Goal: Information Seeking & Learning: Learn about a topic

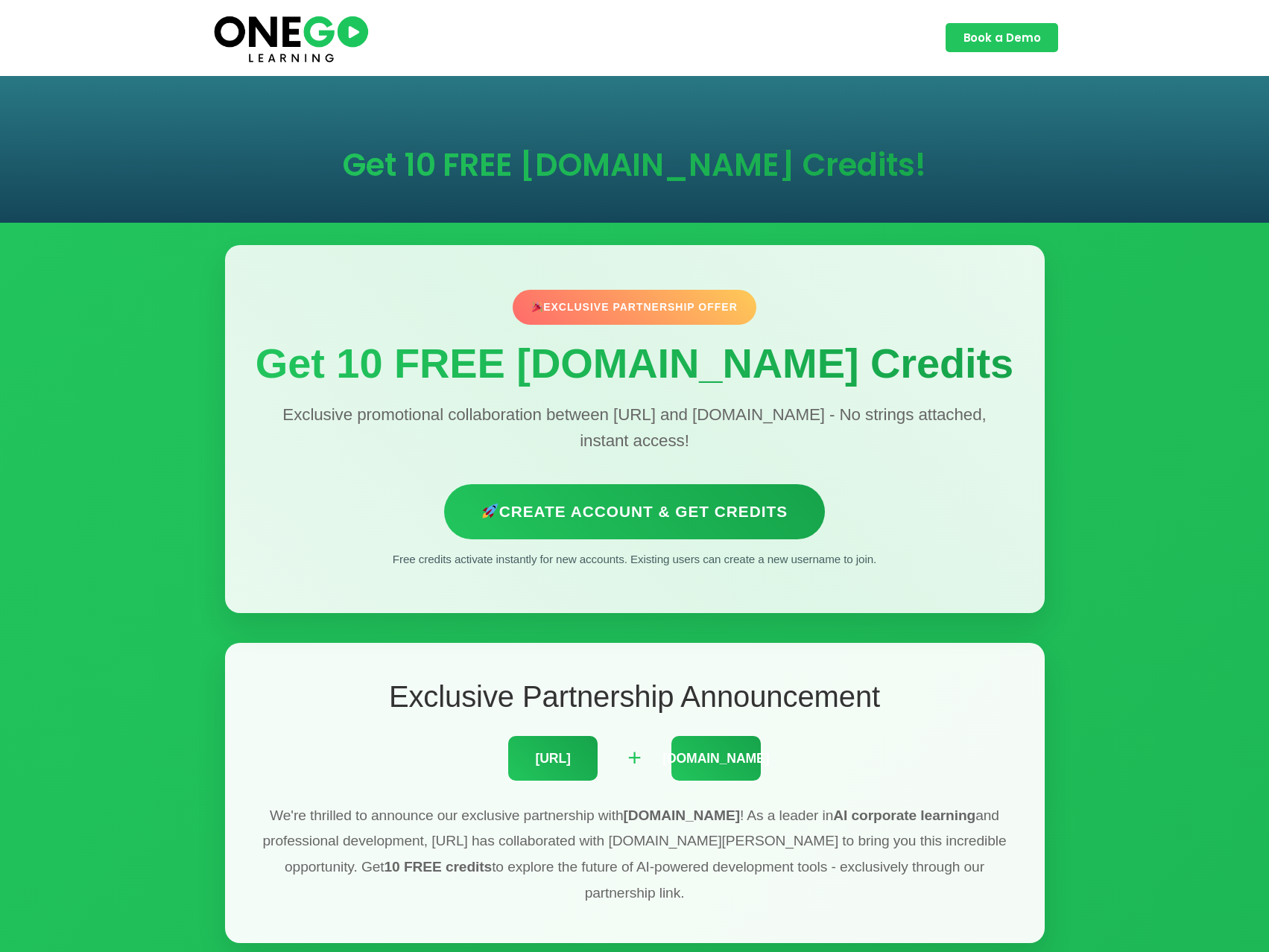
click at [335, 374] on h1 "Get 10 FREE [DOMAIN_NAME] Credits" at bounding box center [635, 363] width 760 height 47
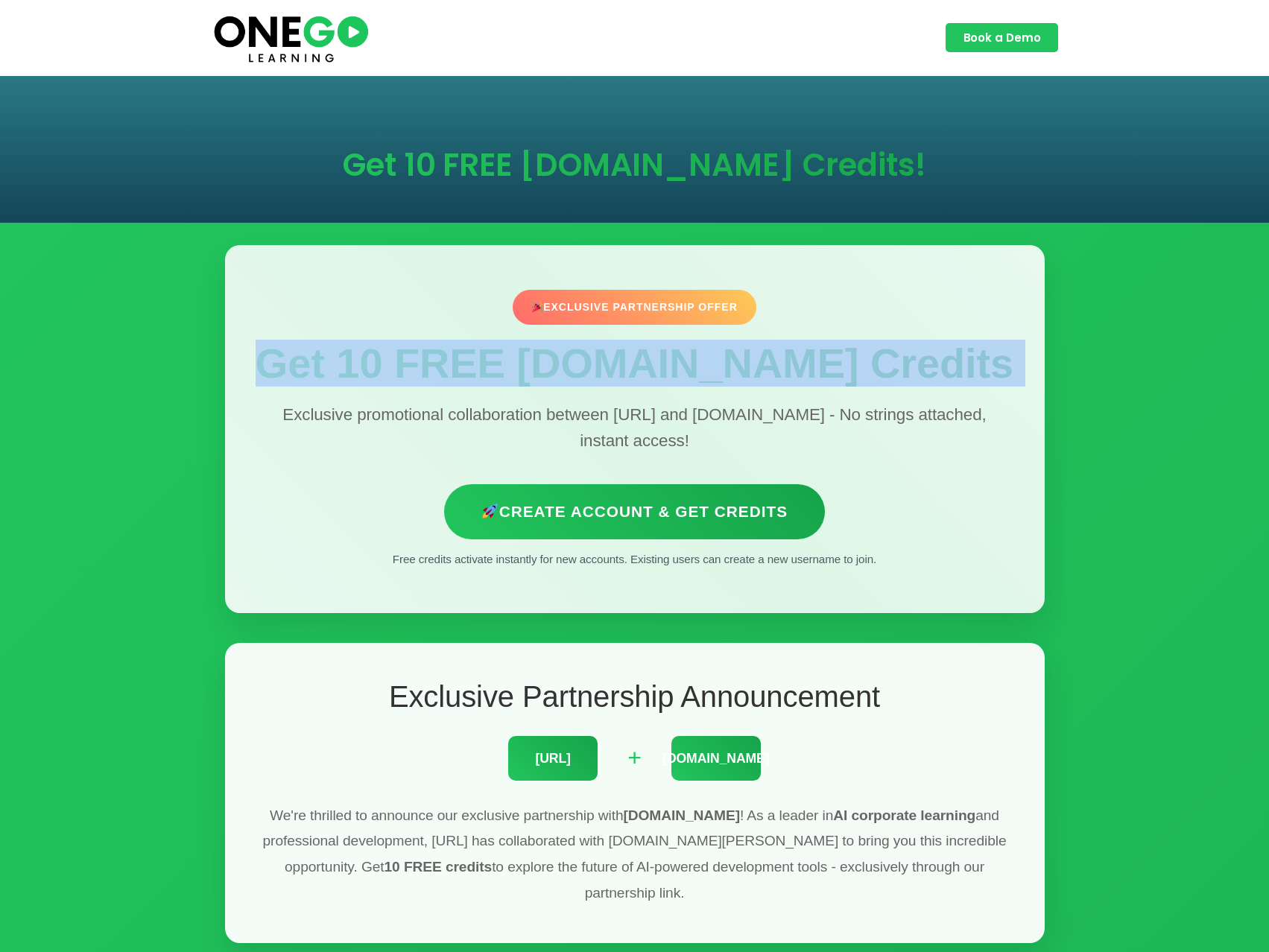
click at [335, 374] on h1 "Get 10 FREE [DOMAIN_NAME] Credits" at bounding box center [635, 363] width 760 height 47
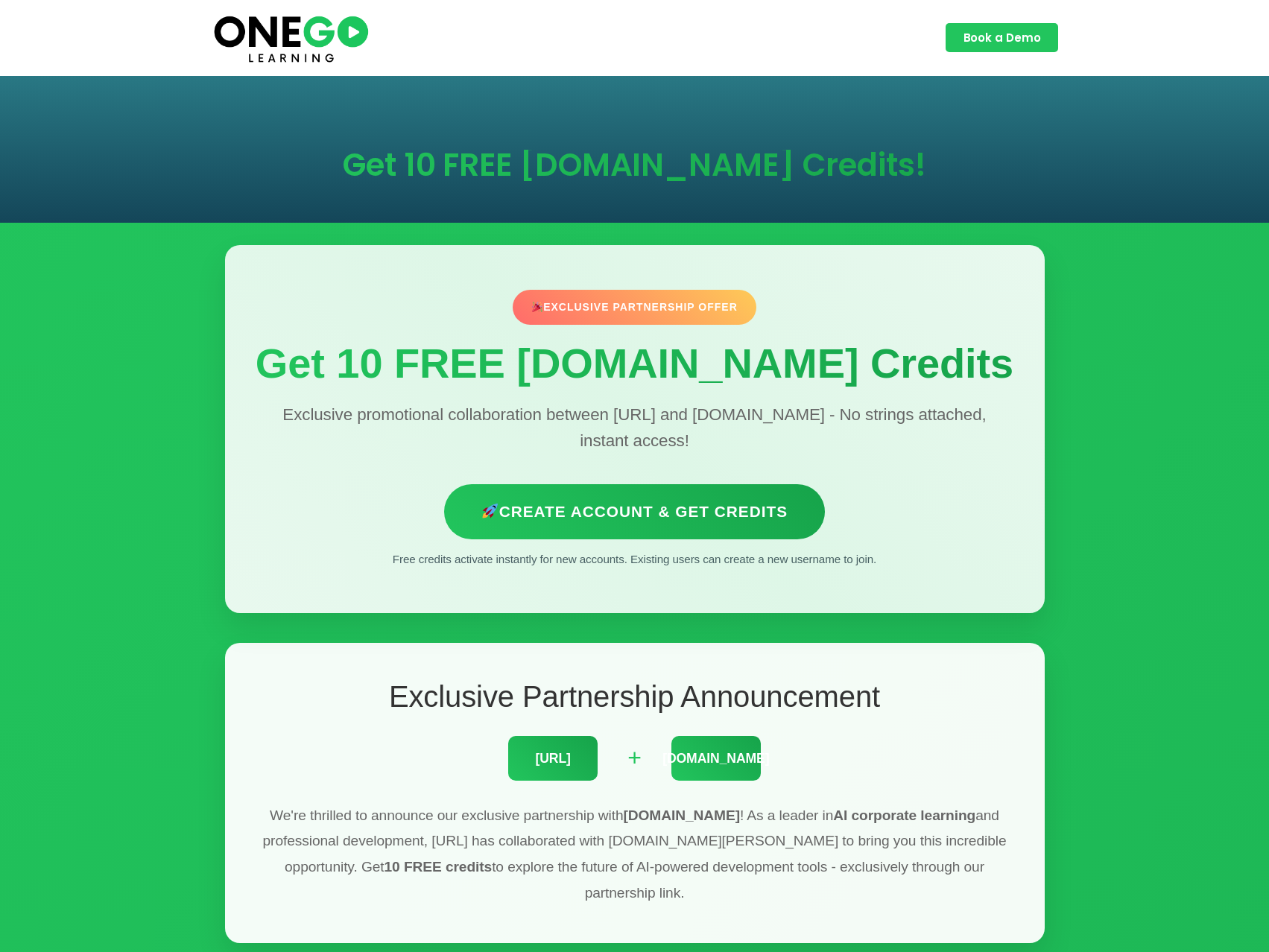
click at [604, 410] on p "Exclusive promotional collaboration between [URL] and [DOMAIN_NAME] - No string…" at bounding box center [635, 429] width 760 height 54
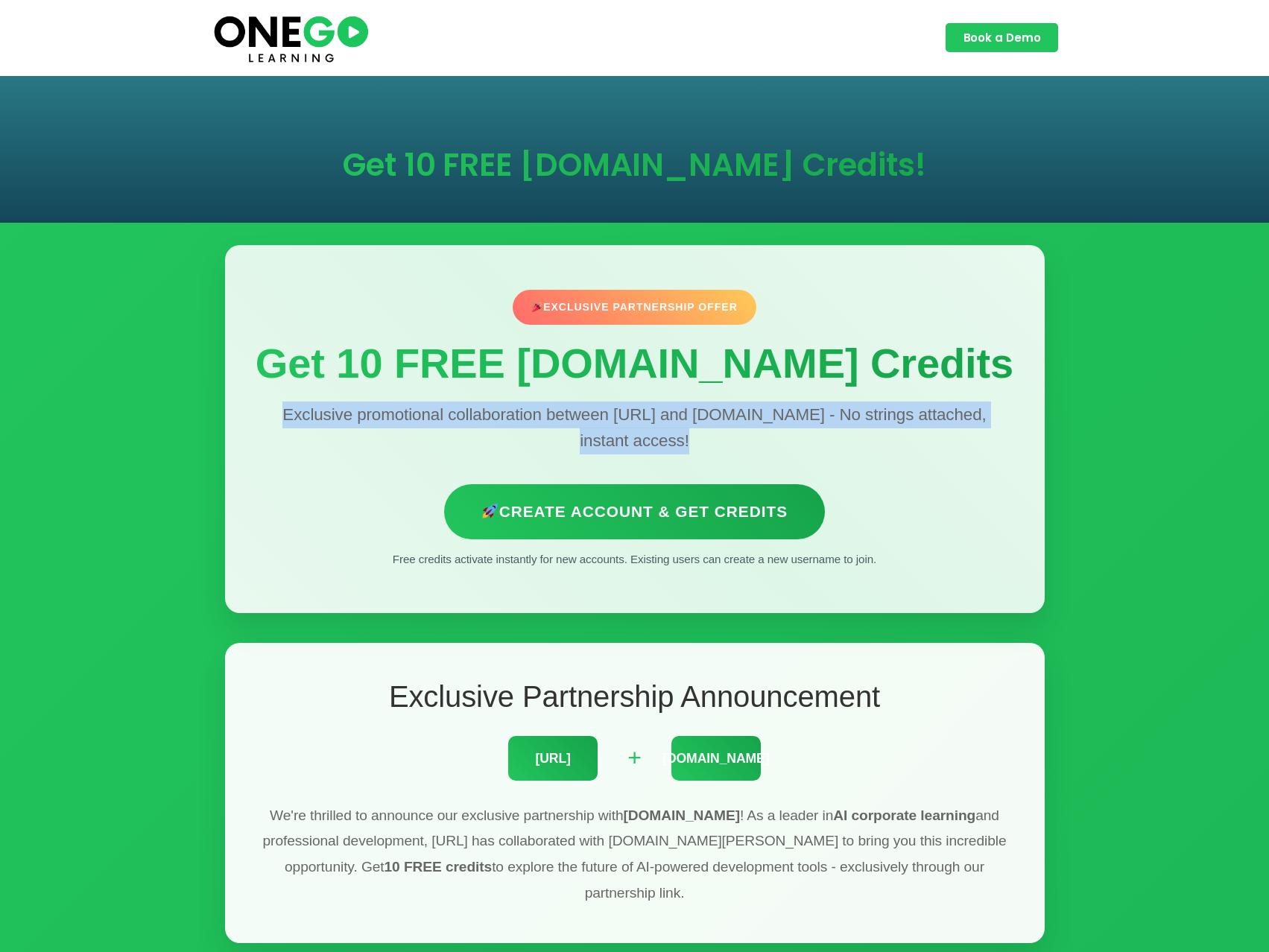
click at [604, 410] on p "Exclusive promotional collaboration between [URL] and [DOMAIN_NAME] - No string…" at bounding box center [635, 429] width 760 height 54
click at [769, 443] on p "Exclusive promotional collaboration between [URL] and [DOMAIN_NAME] - No string…" at bounding box center [635, 429] width 760 height 54
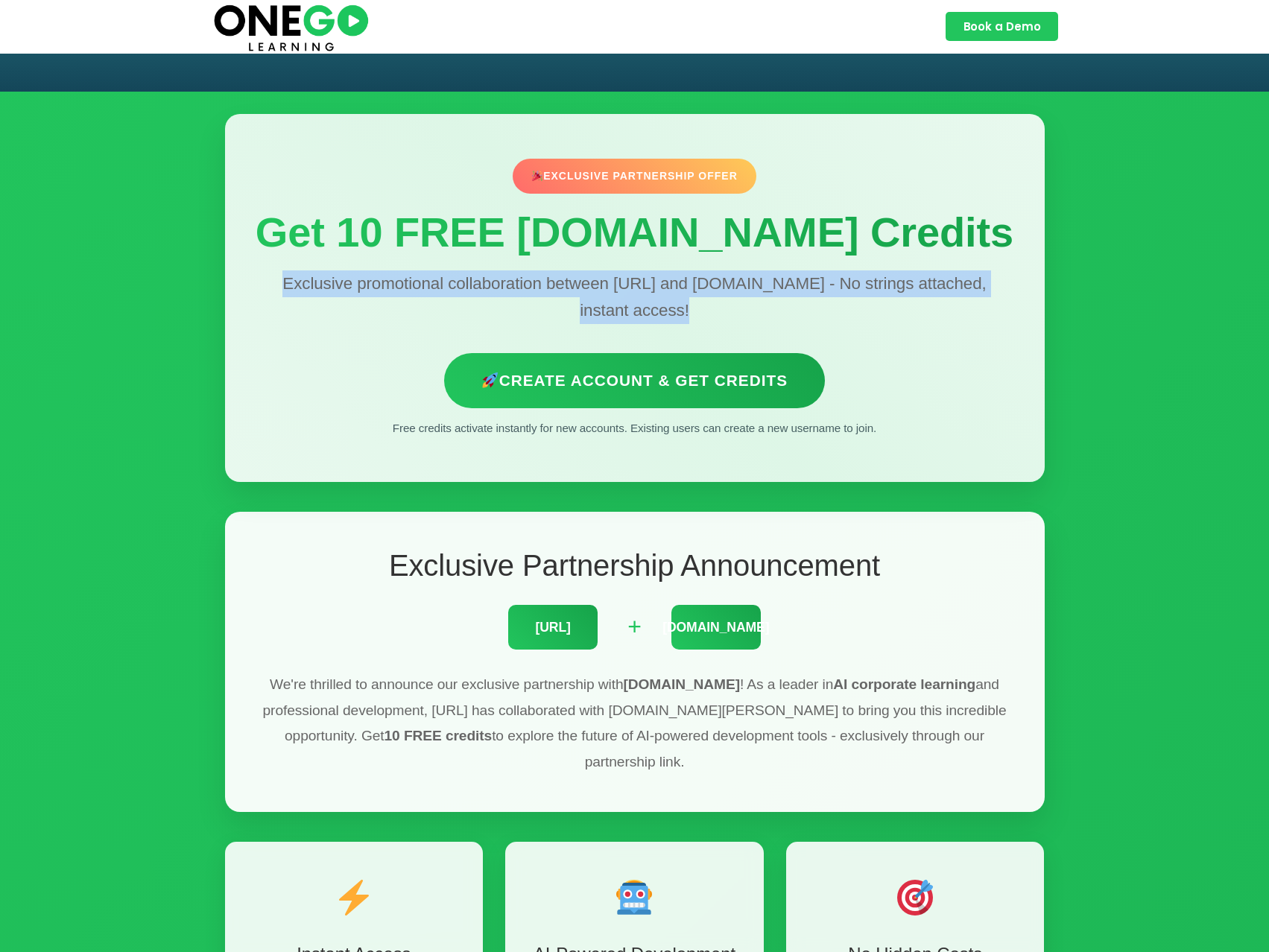
scroll to position [447, 0]
